Goal: Transaction & Acquisition: Purchase product/service

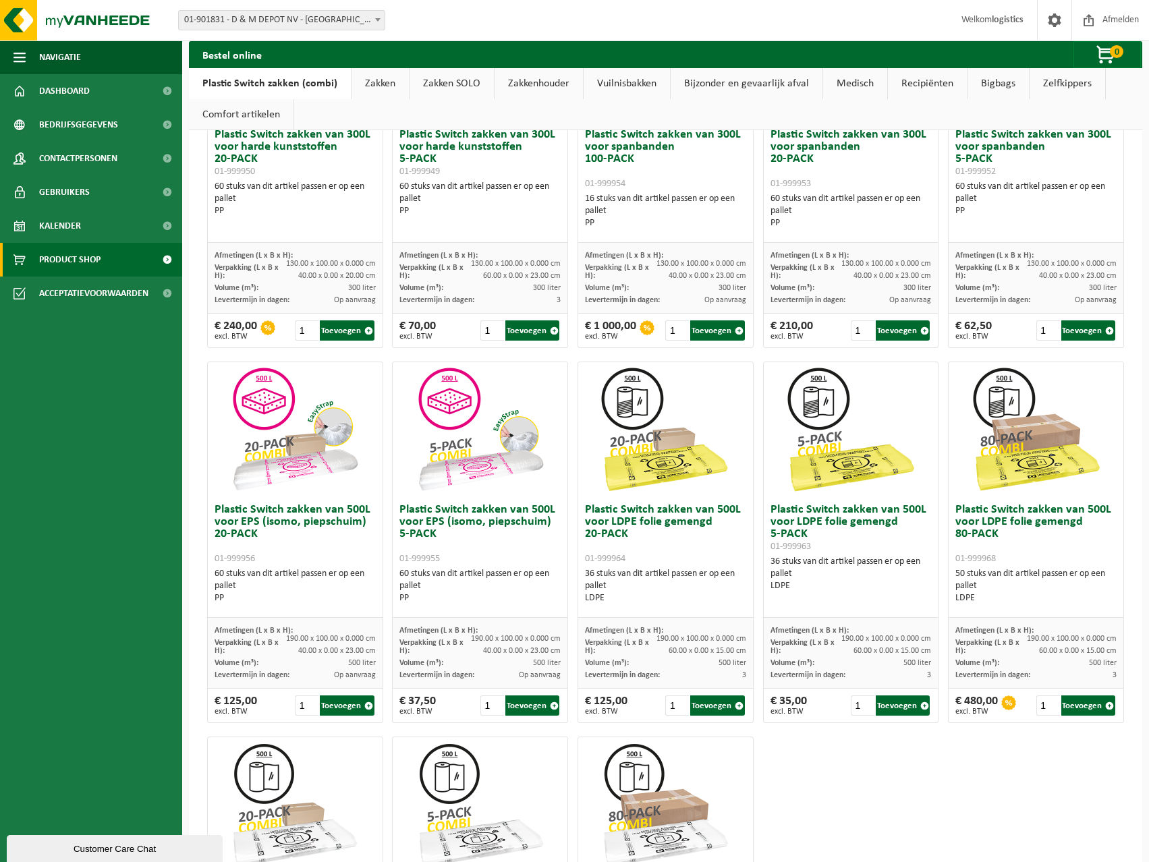
scroll to position [24, 0]
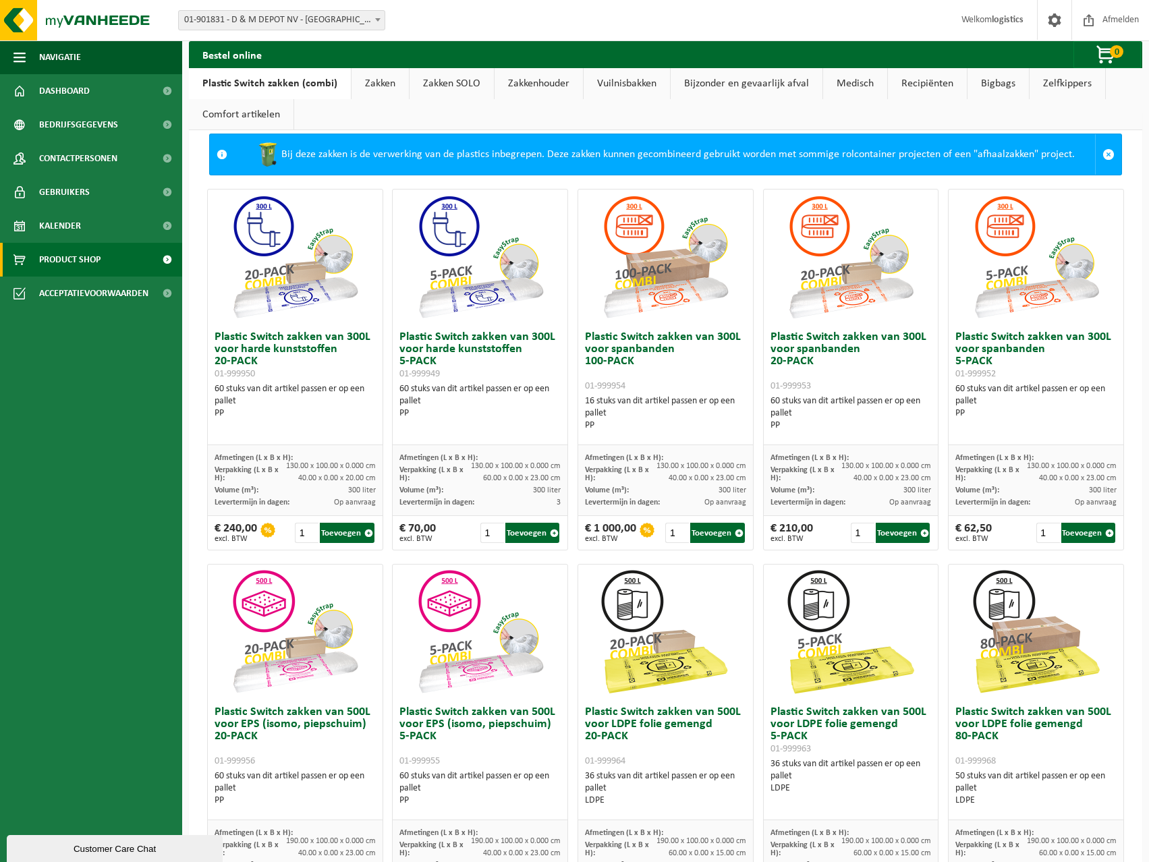
click at [365, 85] on link "Zakken" at bounding box center [380, 83] width 57 height 31
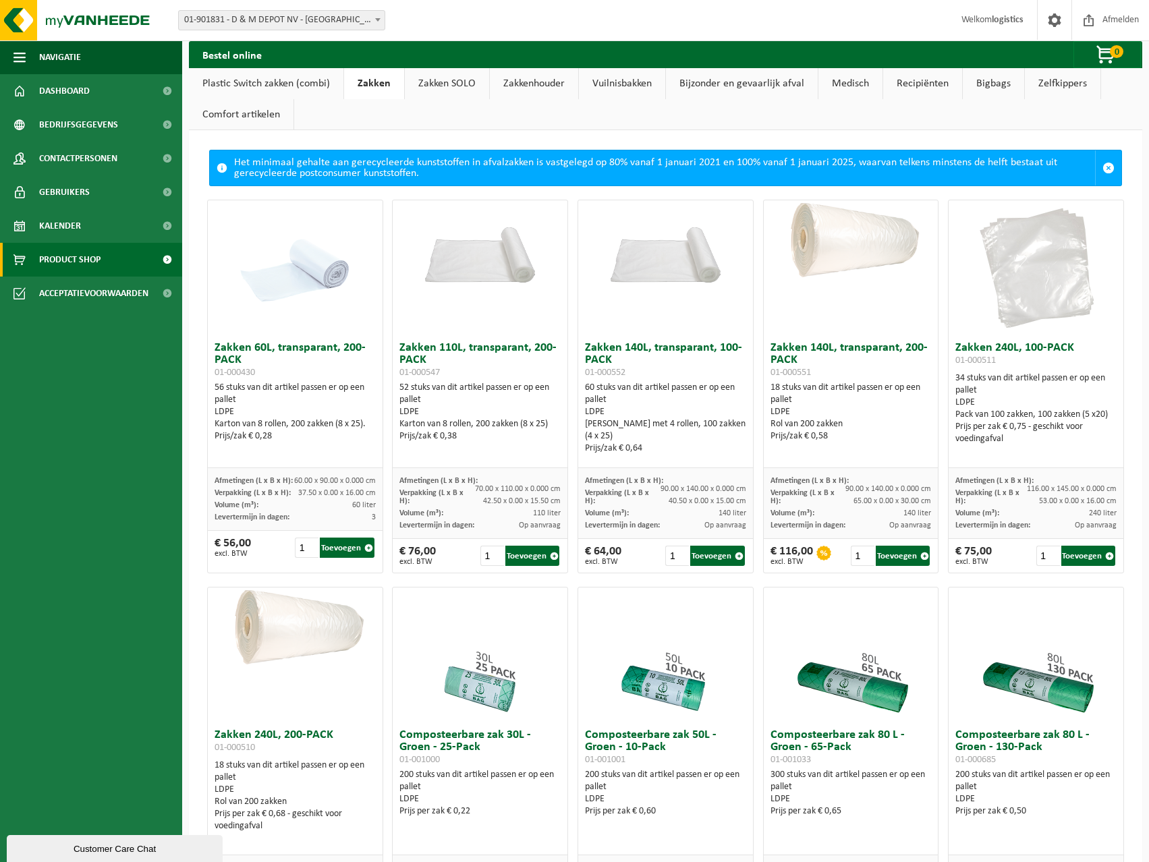
scroll to position [0, 0]
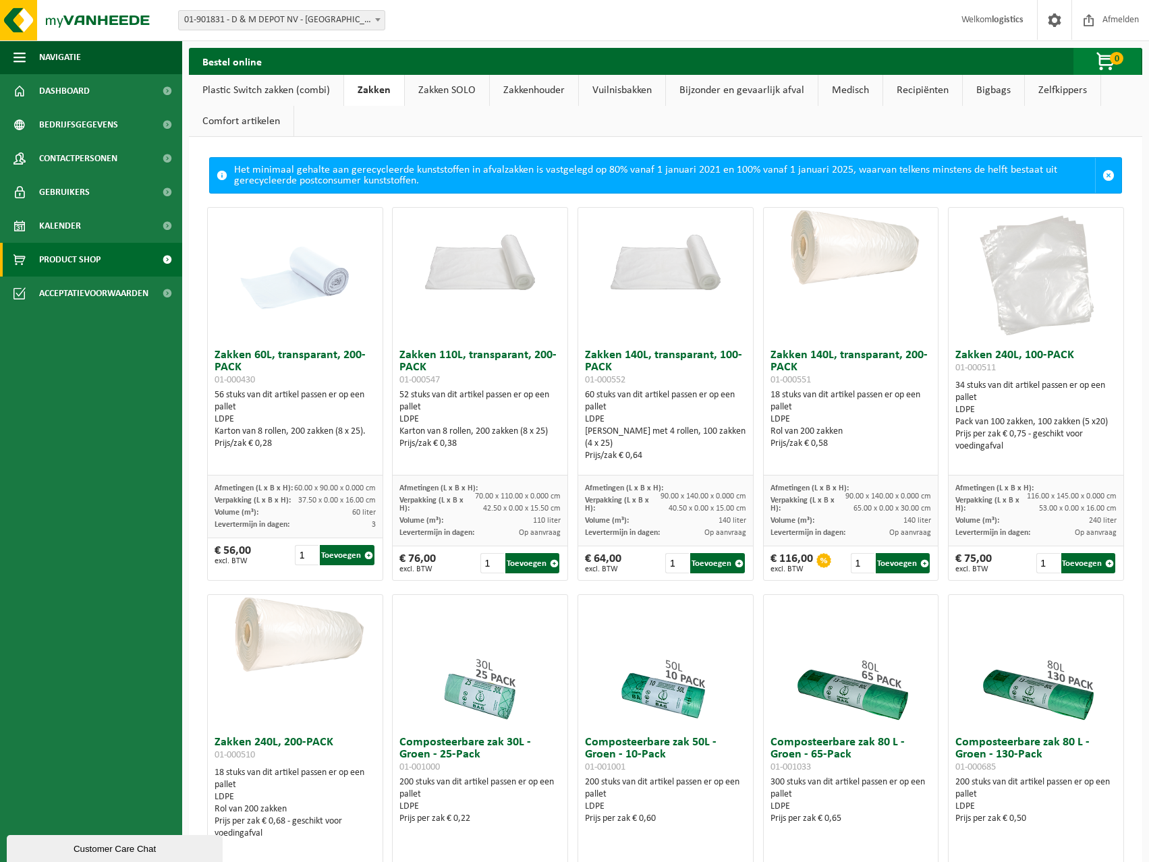
click at [1107, 56] on span "button" at bounding box center [1106, 62] width 67 height 27
click at [698, 97] on link "Bijzonder en gevaarlijk afval" at bounding box center [742, 90] width 152 height 31
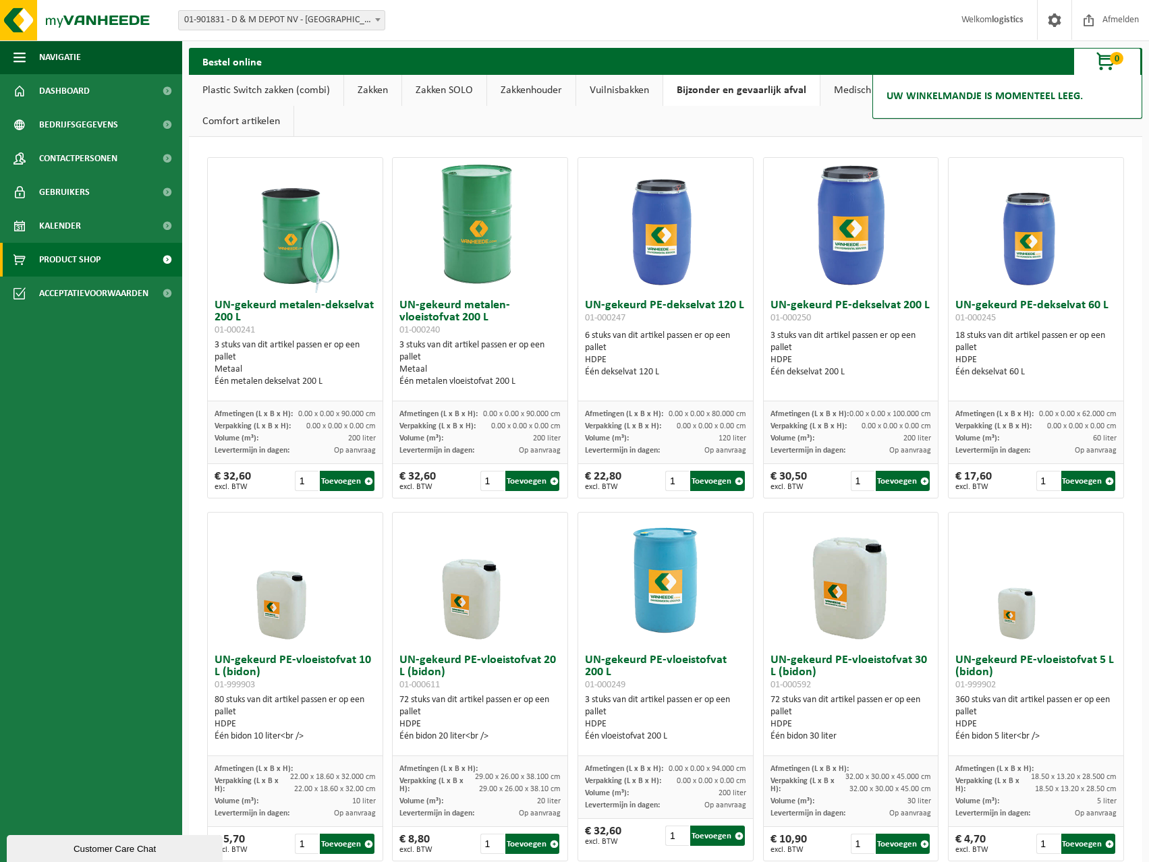
click at [365, 94] on link "Zakken" at bounding box center [372, 90] width 57 height 31
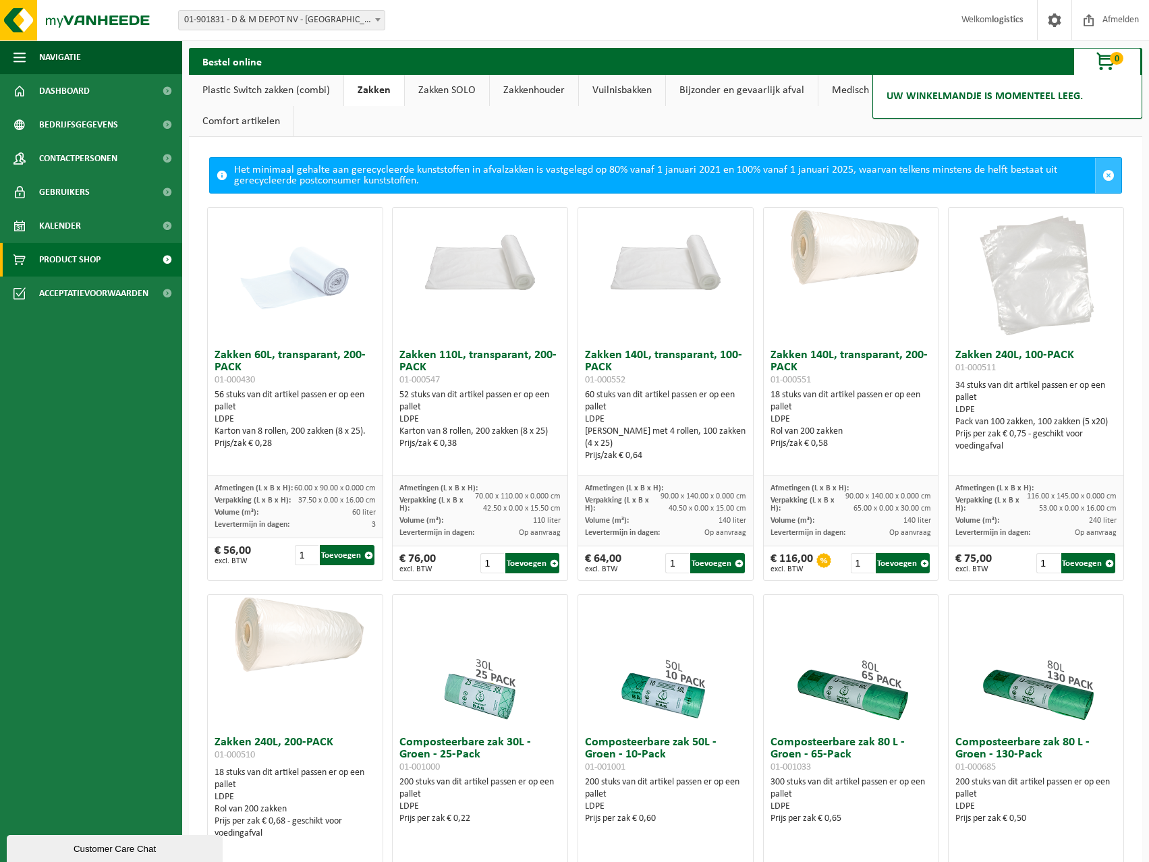
click at [1095, 171] on link at bounding box center [1108, 175] width 26 height 35
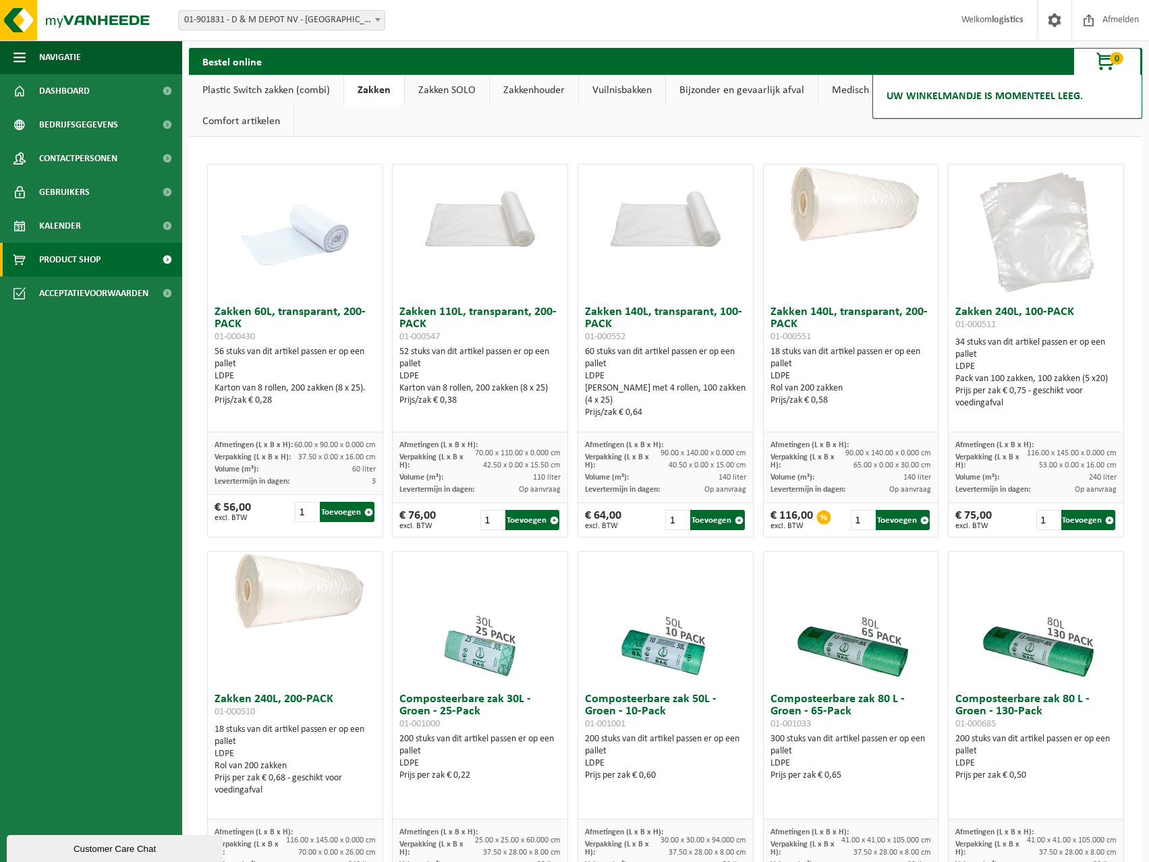
click at [763, 88] on link "Bijzonder en gevaarlijk afval" at bounding box center [742, 90] width 152 height 31
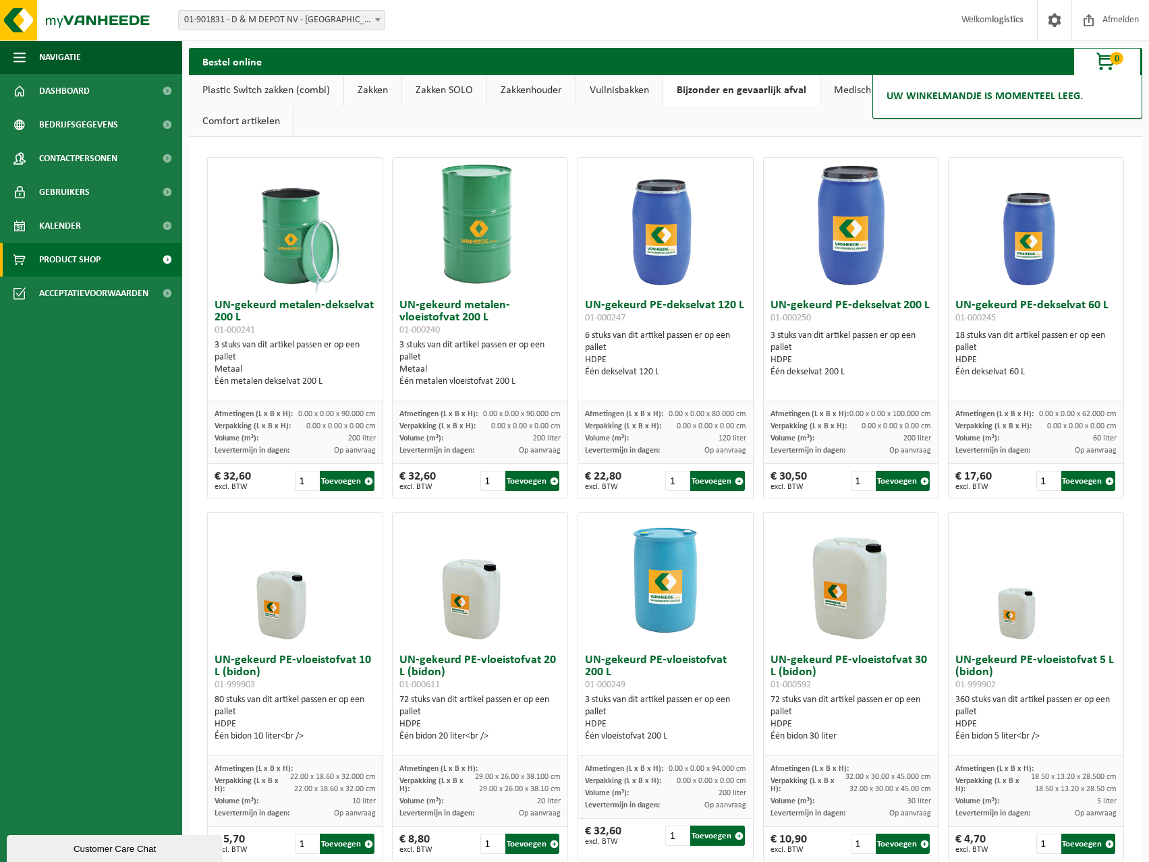
click at [1108, 64] on span "button" at bounding box center [1106, 62] width 67 height 27
click at [260, 90] on link "Plastic Switch zakken (combi)" at bounding box center [266, 90] width 155 height 31
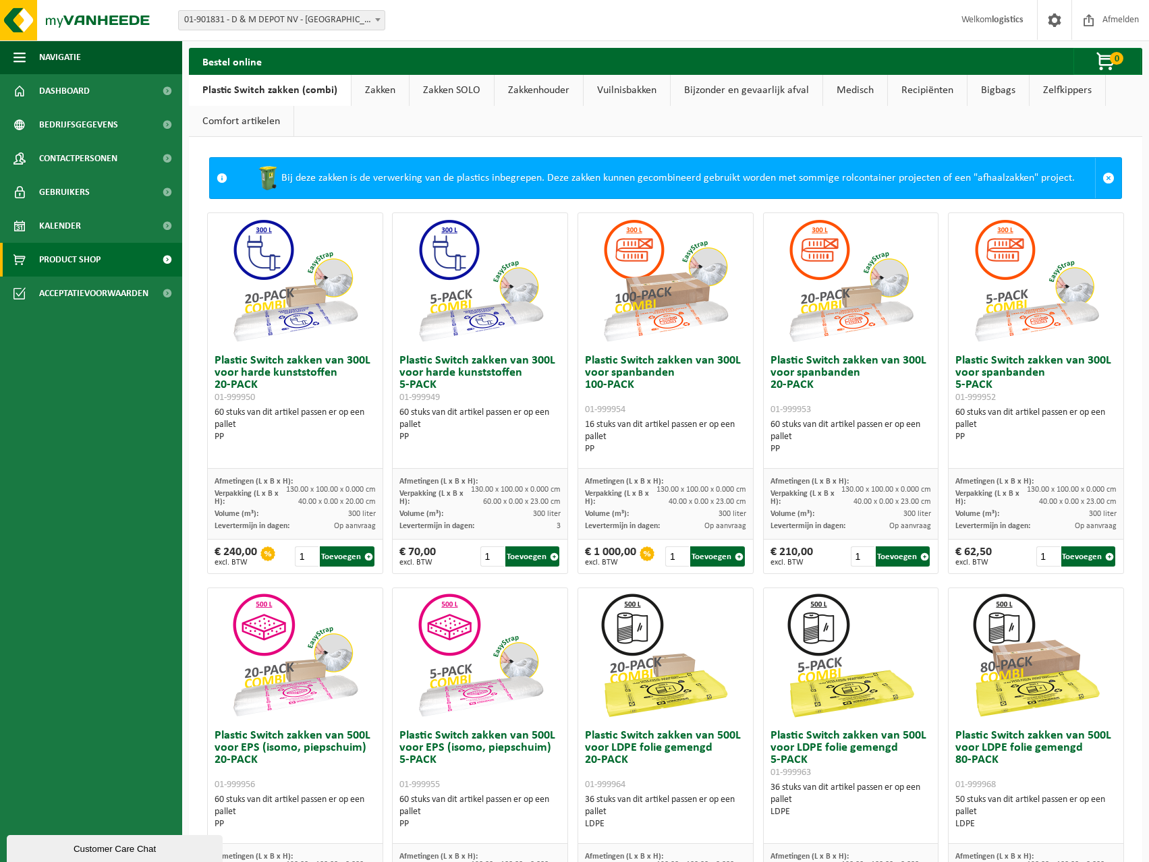
click at [375, 95] on link "Zakken" at bounding box center [380, 90] width 57 height 31
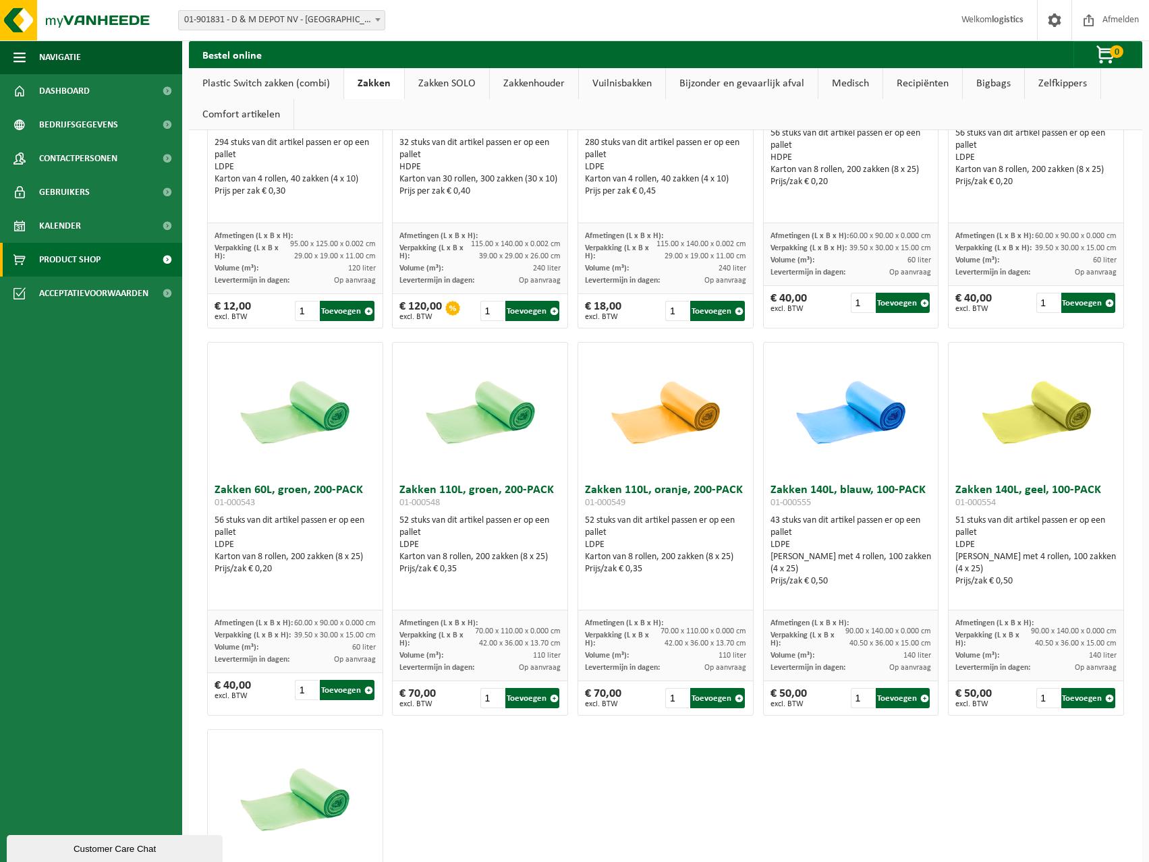
scroll to position [1646, 0]
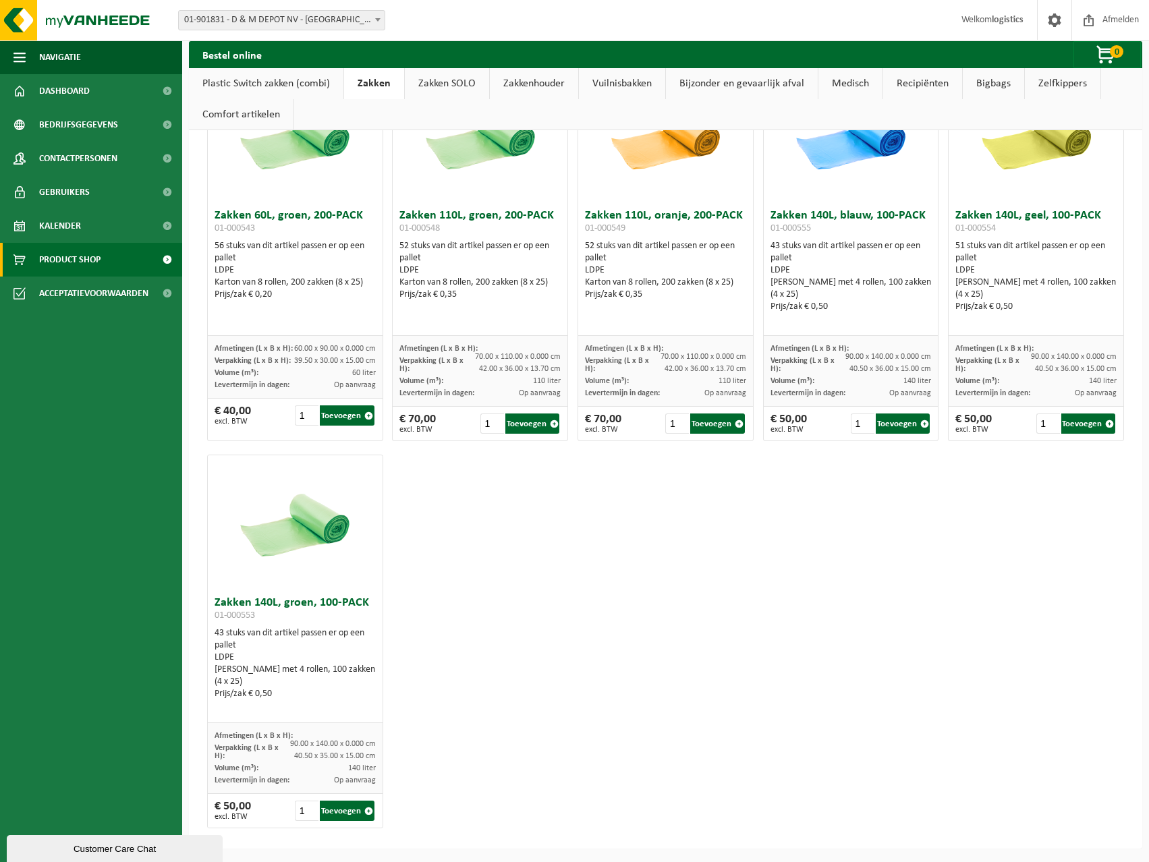
click at [938, 82] on link "Recipiënten" at bounding box center [922, 83] width 79 height 31
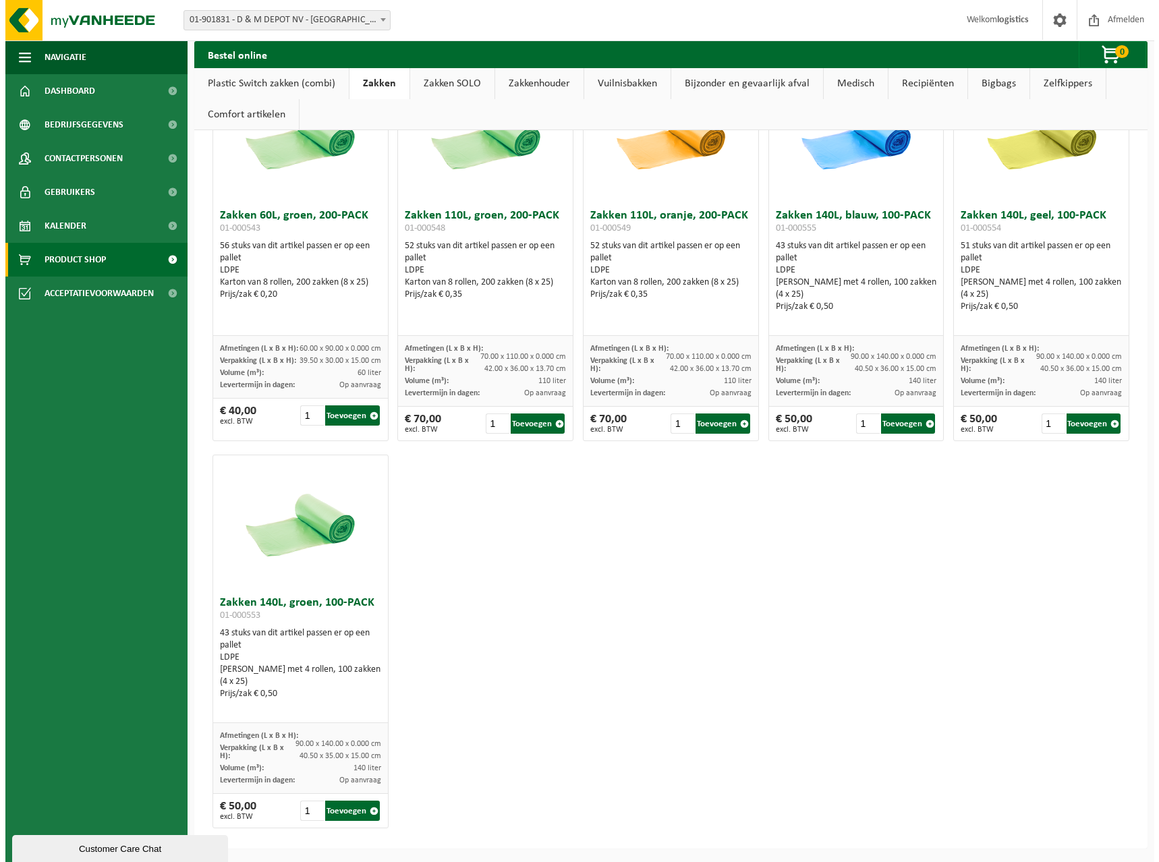
scroll to position [0, 0]
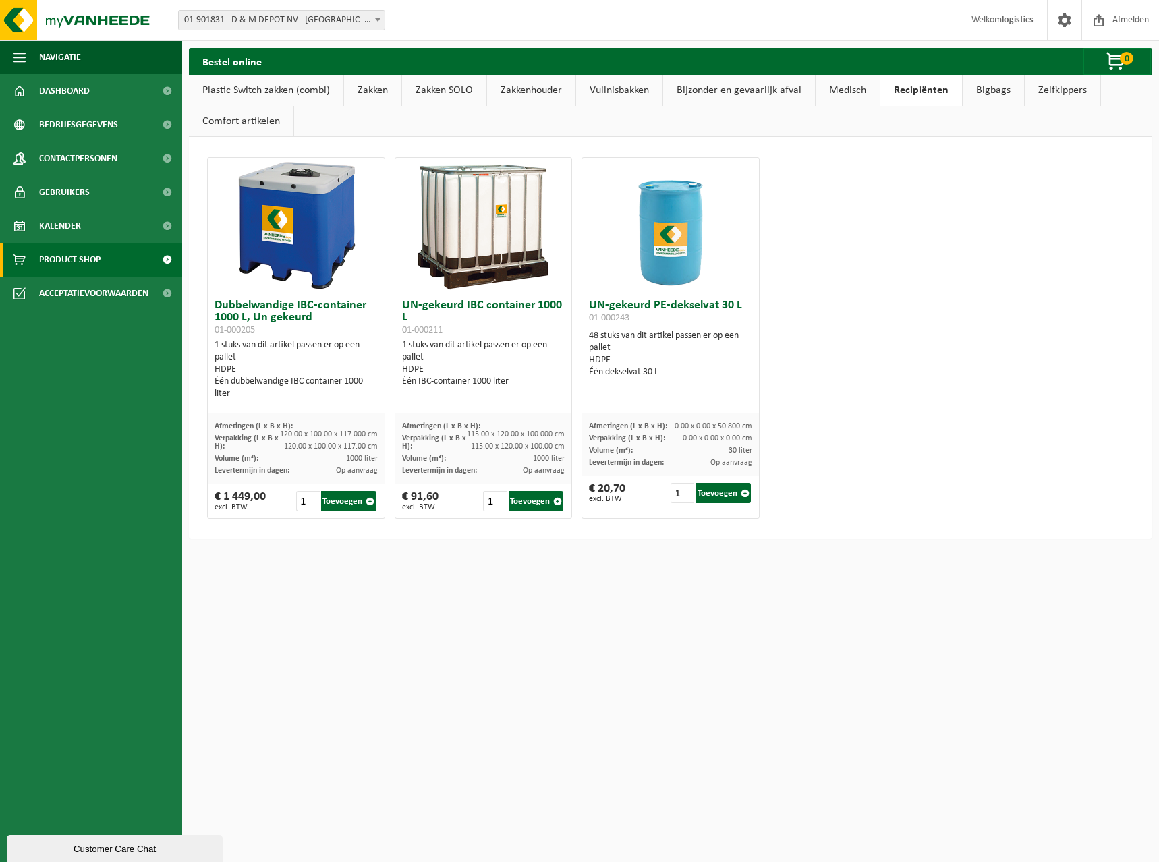
click at [982, 84] on link "Bigbags" at bounding box center [993, 90] width 61 height 31
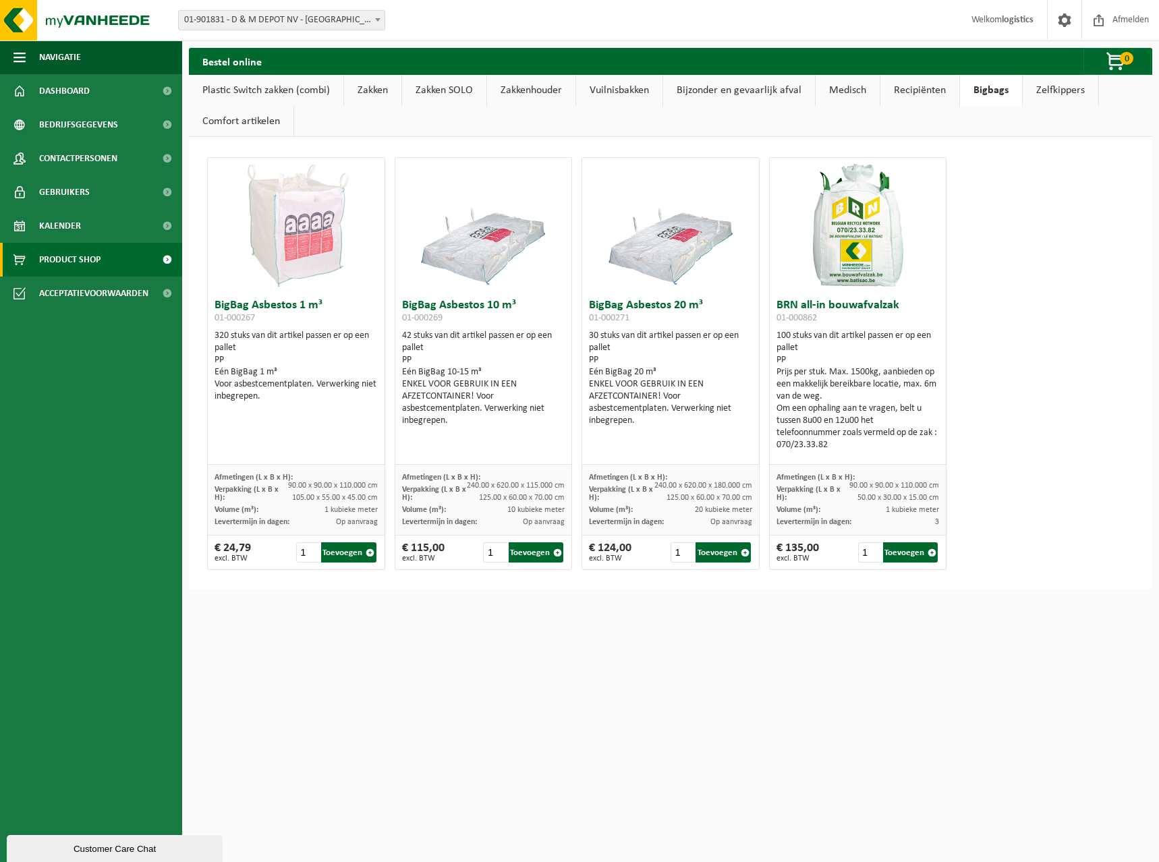
click at [875, 246] on img at bounding box center [858, 225] width 135 height 135
click at [906, 555] on button "Toevoegen" at bounding box center [910, 553] width 55 height 20
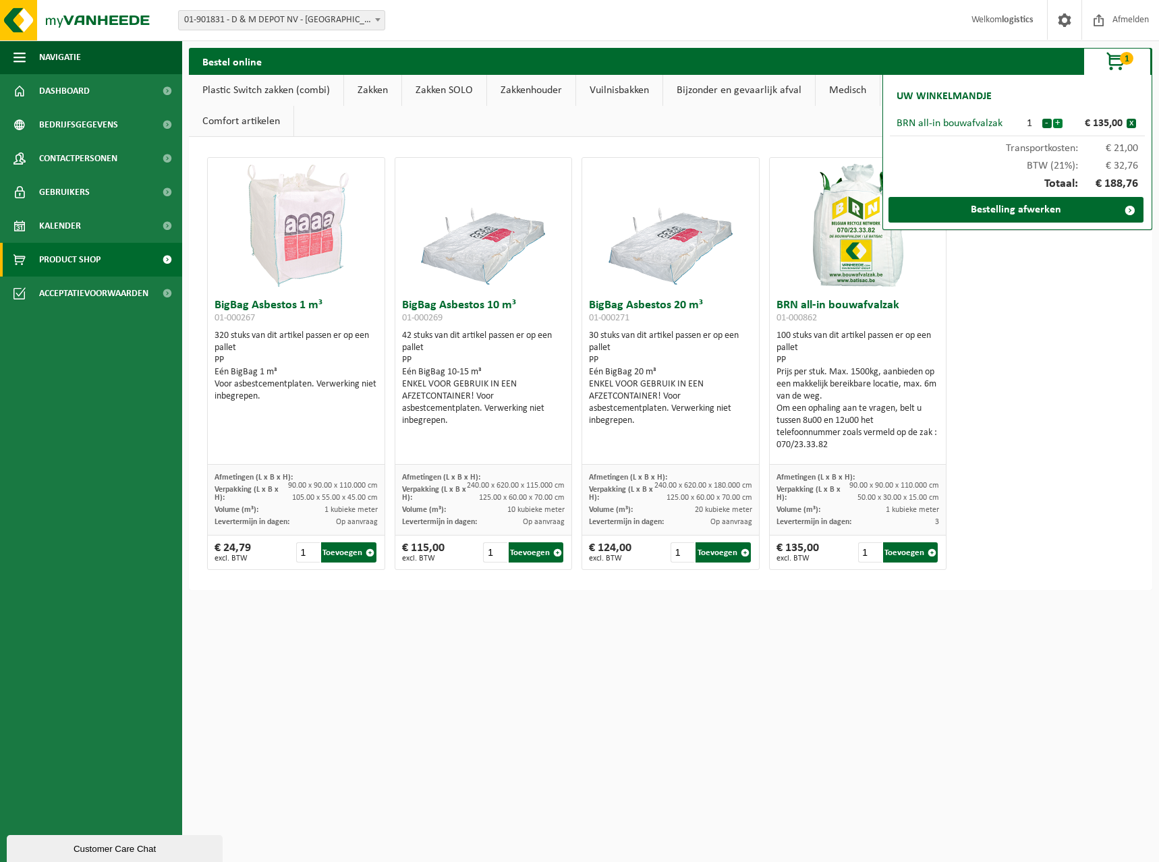
click at [1054, 123] on button "+" at bounding box center [1057, 123] width 9 height 9
click at [1058, 207] on link "Bestelling afwerken" at bounding box center [1016, 210] width 255 height 26
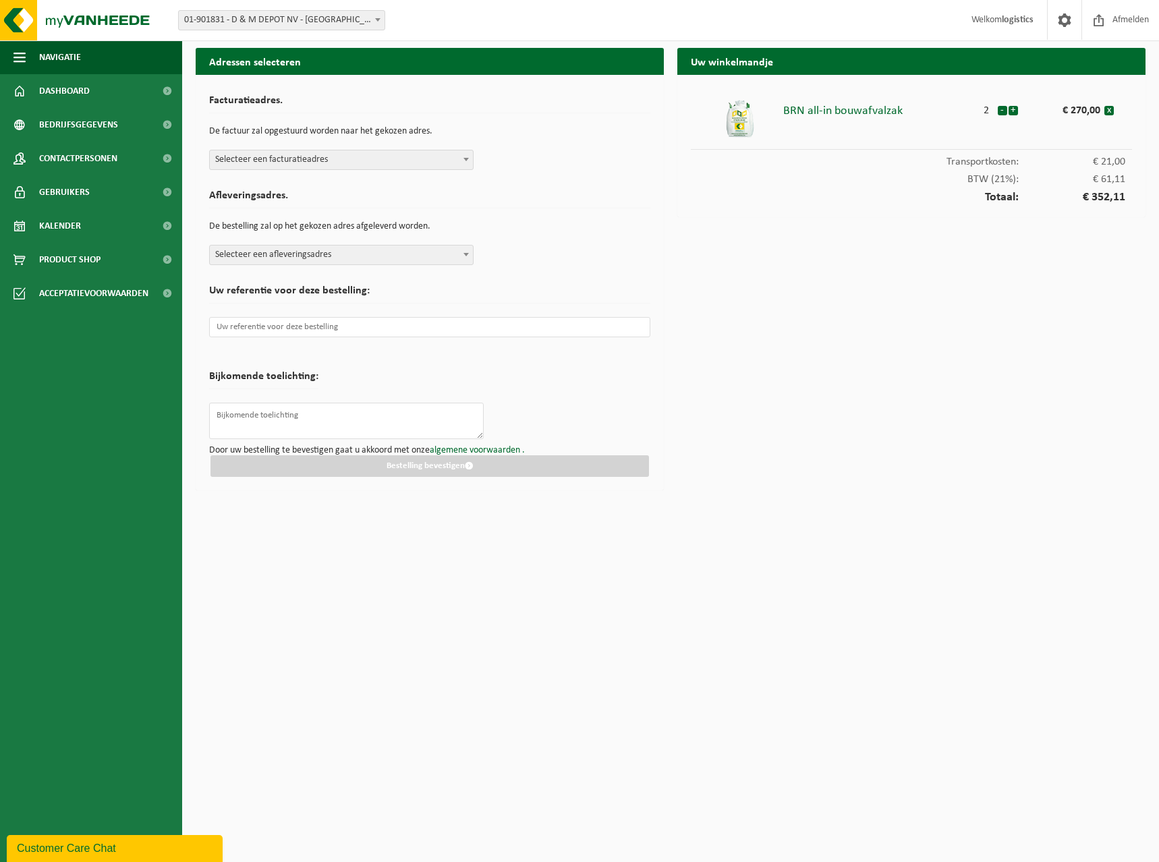
click at [343, 165] on span "Selecteer een facturatieadres" at bounding box center [341, 159] width 263 height 19
select select "16658"
click at [328, 250] on span "Selecteer een afleveringsadres" at bounding box center [341, 255] width 263 height 19
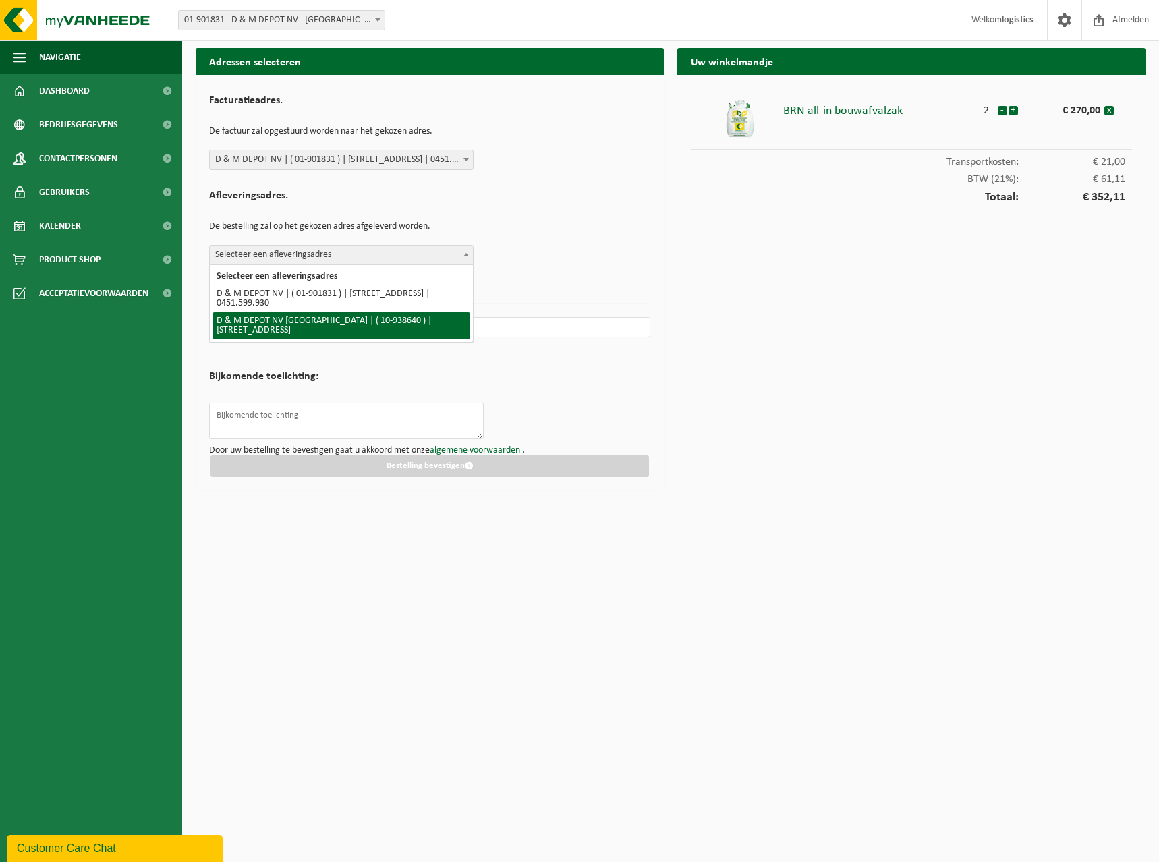
select select "138033"
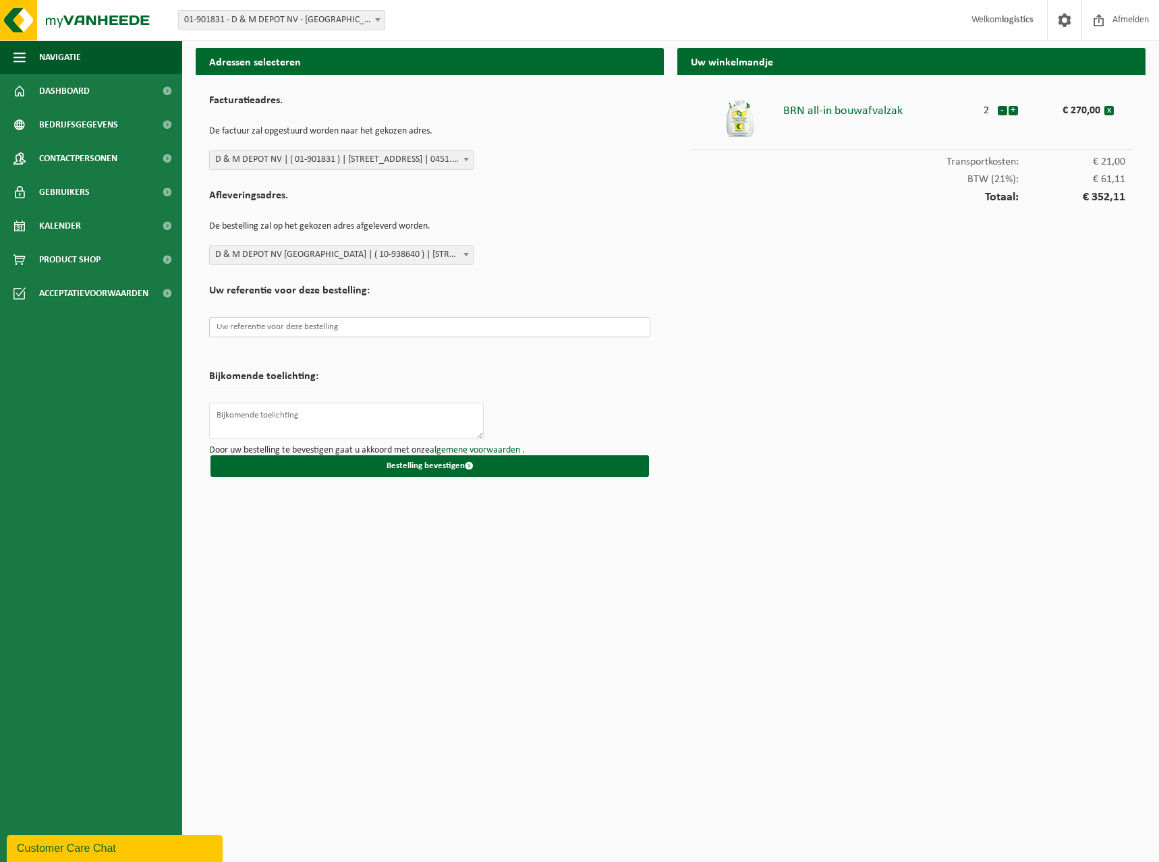
click at [322, 333] on input "text" at bounding box center [429, 327] width 441 height 20
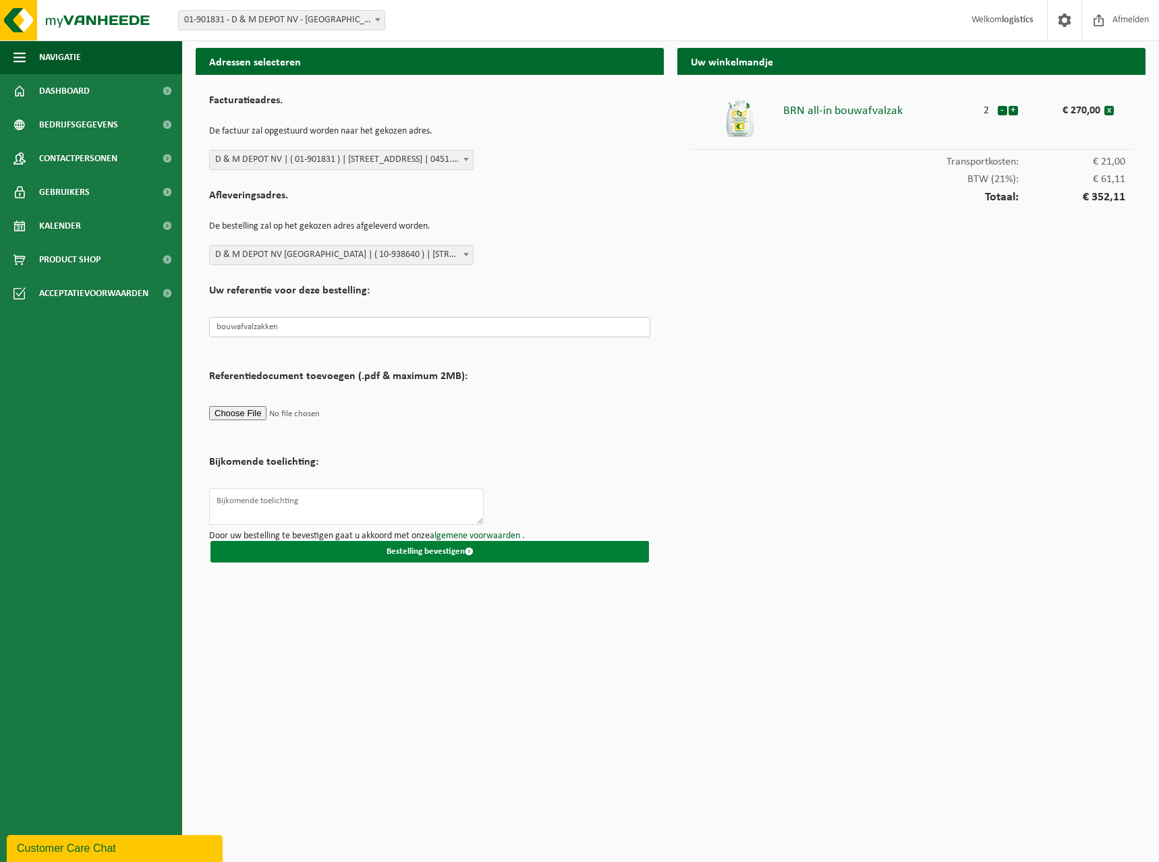
type input "bouwafvalzakken"
click at [423, 554] on button "Bestelling bevestigen" at bounding box center [430, 552] width 439 height 22
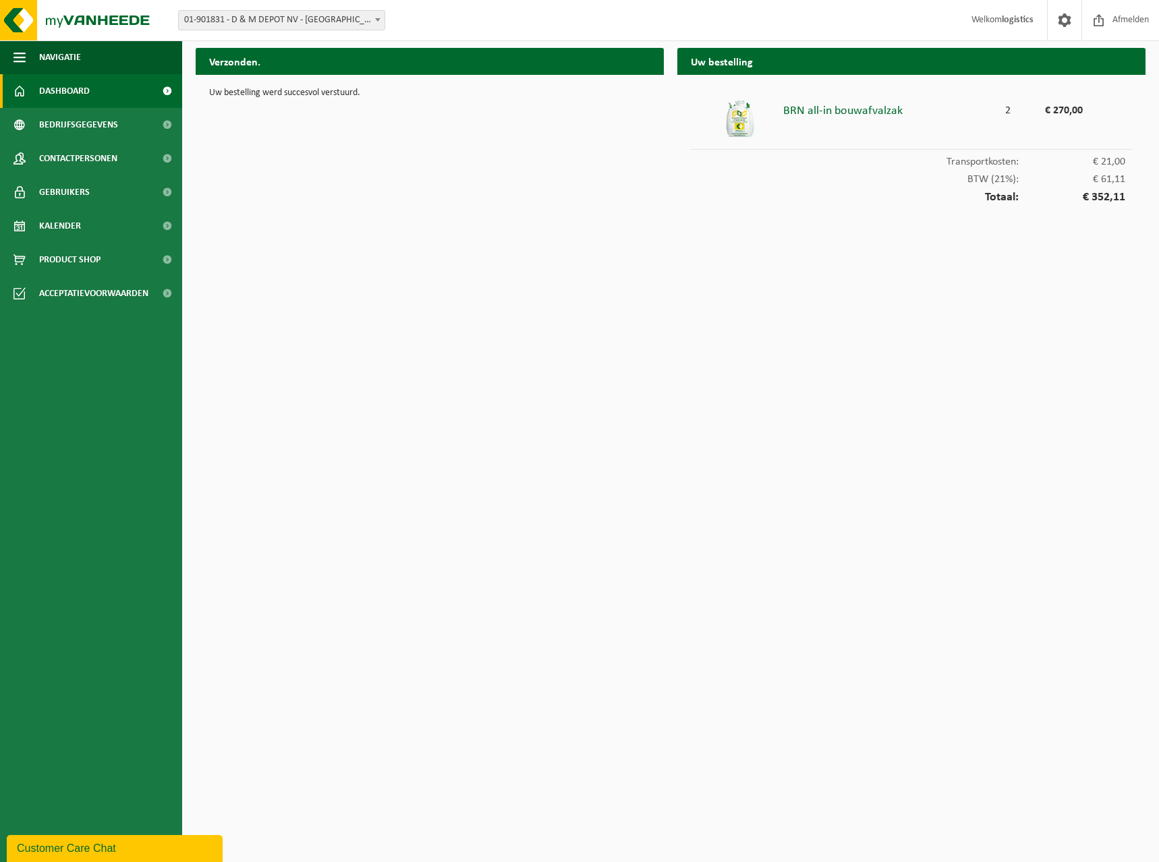
click at [43, 89] on span "Dashboard" at bounding box center [64, 91] width 51 height 34
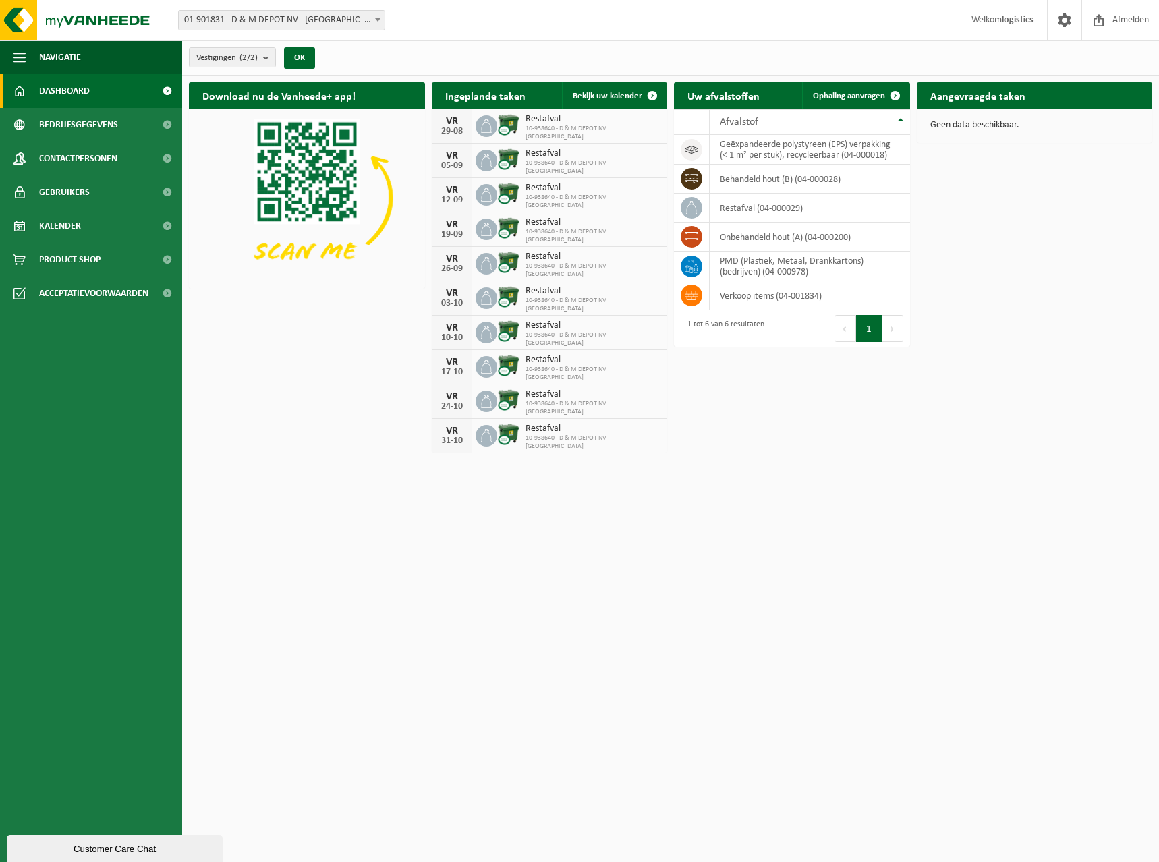
click at [1017, 22] on strong "logistics" at bounding box center [1018, 20] width 32 height 10
